Goal: Check status: Check status

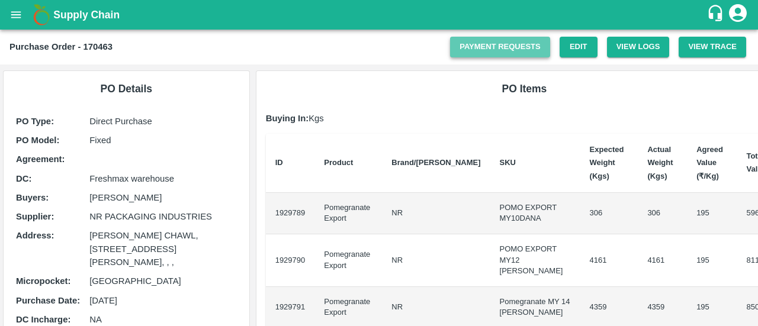
click at [494, 47] on link "Payment Requests" at bounding box center [500, 47] width 100 height 21
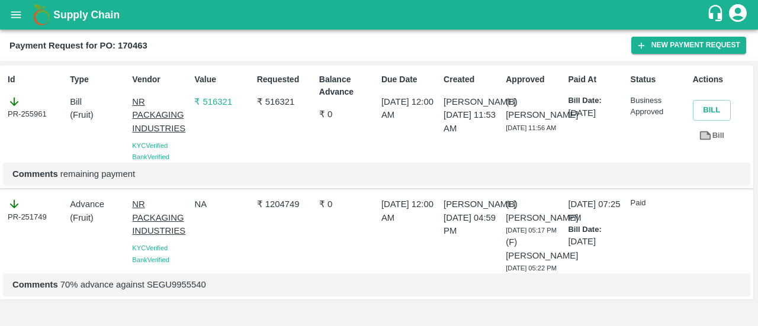
scroll to position [21, 0]
click at [178, 291] on p "Comments 70% advance against SEGU9955540" at bounding box center [376, 284] width 728 height 13
copy p "SEGU9955540"
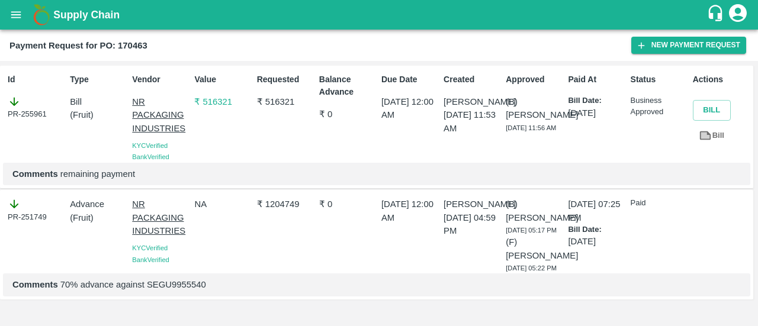
click at [129, 48] on b "Payment Request for PO: 170463" at bounding box center [78, 45] width 138 height 9
copy b "170463"
click at [129, 48] on b "Payment Request for PO: 170463" at bounding box center [78, 45] width 138 height 9
click at [34, 112] on div "PR-255961" at bounding box center [36, 107] width 57 height 25
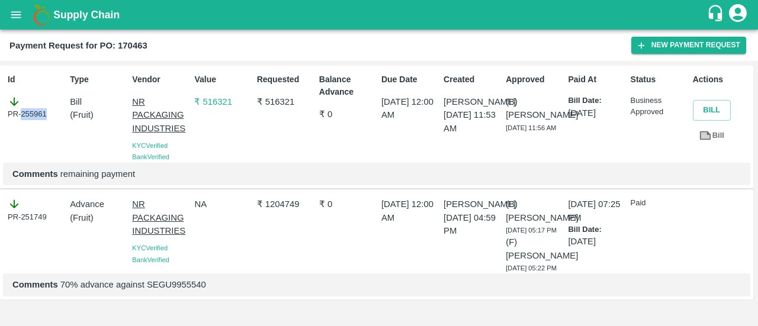
copy div "255961"
click at [34, 112] on div "PR-255961" at bounding box center [36, 107] width 57 height 25
click at [278, 199] on p "₹ 1204749" at bounding box center [285, 204] width 57 height 13
copy p "1204749"
click at [278, 199] on p "₹ 1204749" at bounding box center [285, 204] width 57 height 13
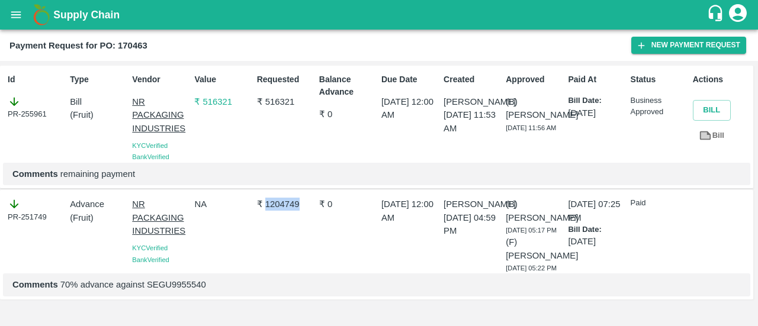
scroll to position [17, 0]
click at [276, 95] on p "₹ 516321" at bounding box center [285, 101] width 57 height 13
copy p "516321"
click at [276, 95] on p "₹ 516321" at bounding box center [285, 101] width 57 height 13
